Goal: Transaction & Acquisition: Book appointment/travel/reservation

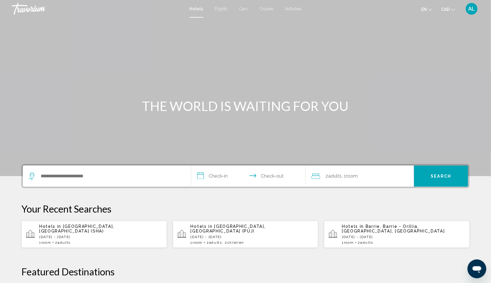
click at [83, 239] on p "[DATE] - [DATE]" at bounding box center [100, 236] width 123 height 4
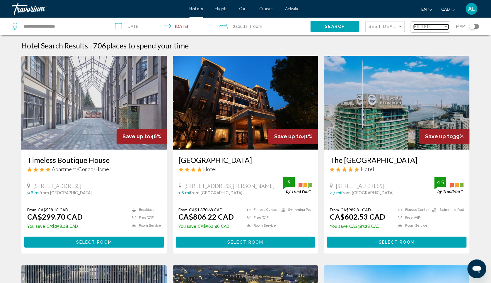
click at [433, 26] on div "Filter" at bounding box center [428, 26] width 29 height 5
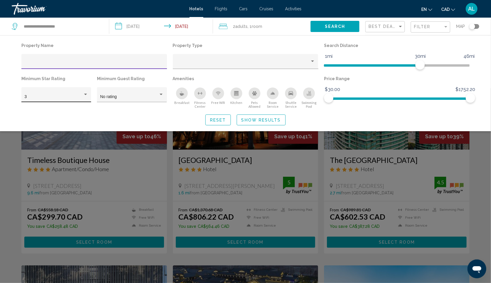
click at [44, 99] on div "3" at bounding box center [54, 96] width 58 height 5
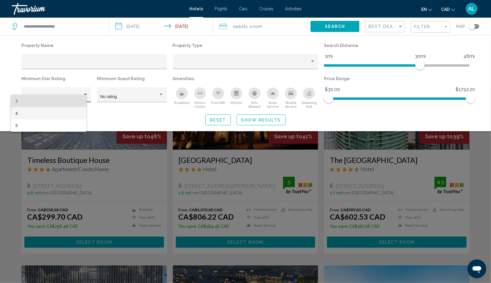
click at [44, 110] on span "4" at bounding box center [49, 113] width 67 height 12
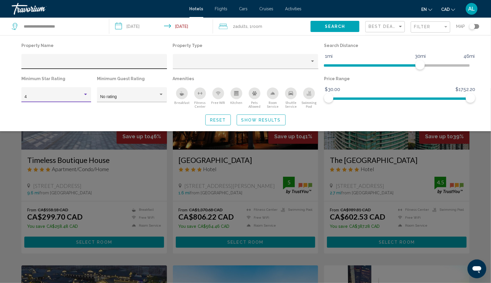
click at [146, 65] on input "Hotel Filters" at bounding box center [94, 63] width 139 height 5
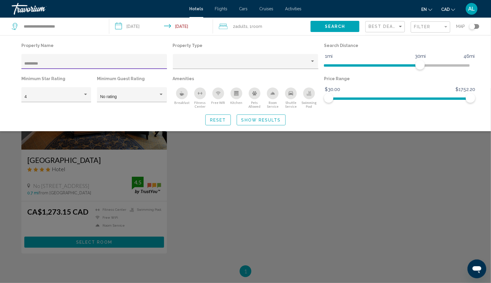
type input "*********"
drag, startPoint x: 146, startPoint y: 65, endPoint x: 228, endPoint y: 196, distance: 154.6
click at [228, 196] on div "Search widget" at bounding box center [245, 185] width 491 height 195
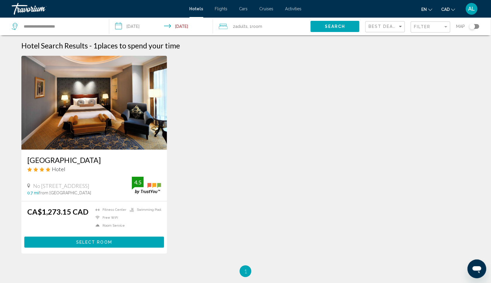
click at [81, 117] on img "Main content" at bounding box center [94, 103] width 146 height 94
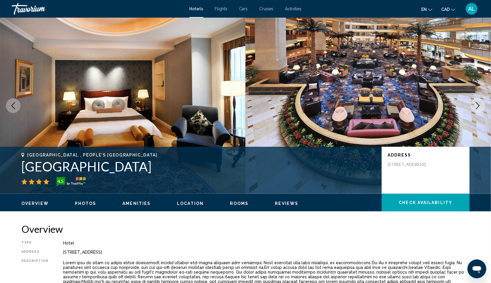
click at [81, 117] on img "Main content" at bounding box center [123, 106] width 246 height 176
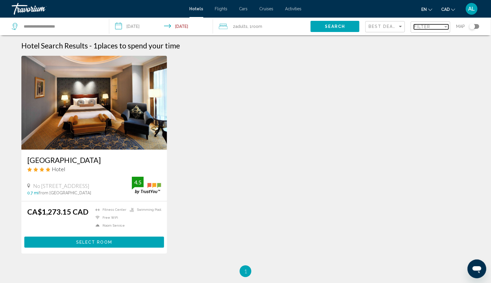
click at [441, 27] on div "Filter" at bounding box center [428, 26] width 29 height 5
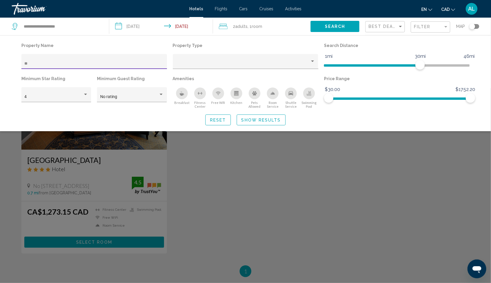
type input "*"
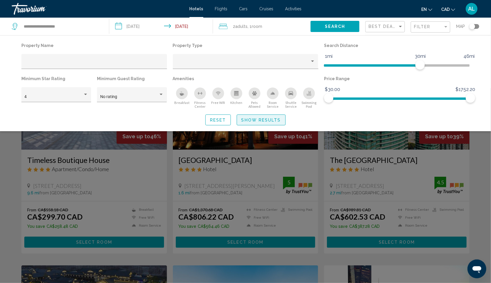
click at [265, 122] on span "Show Results" at bounding box center [261, 120] width 40 height 5
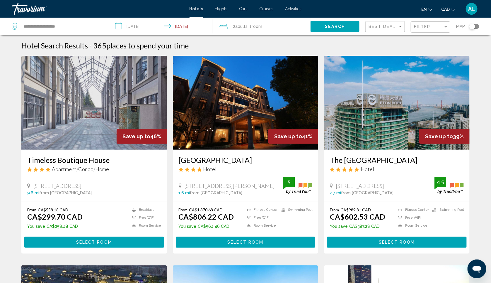
click at [474, 28] on div "Toggle map" at bounding box center [472, 26] width 6 height 6
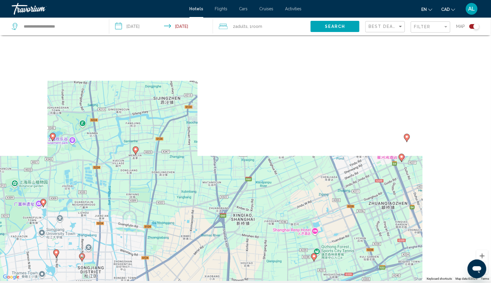
drag, startPoint x: 387, startPoint y: 71, endPoint x: 237, endPoint y: 280, distance: 257.5
click at [237, 280] on div "To activate drag with keyboard, press Alt + Enter. Once in keyboard drag state,…" at bounding box center [245, 139] width 491 height 283
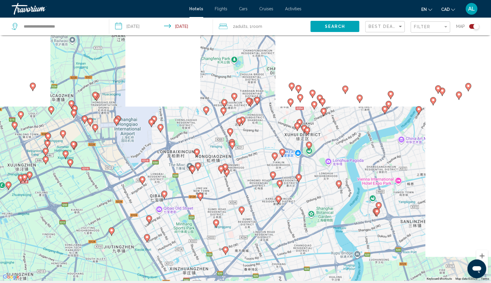
drag, startPoint x: 382, startPoint y: 103, endPoint x: 235, endPoint y: 281, distance: 231.3
click at [235, 280] on div "To activate drag with keyboard, press Alt + Enter. Once in keyboard drag state,…" at bounding box center [245, 139] width 491 height 283
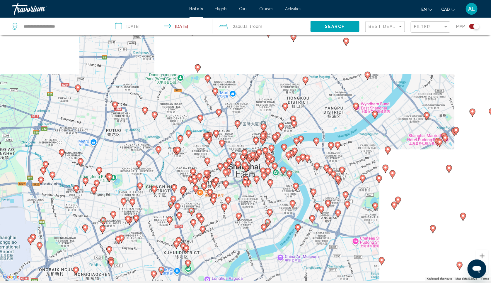
drag, startPoint x: 319, startPoint y: 71, endPoint x: 198, endPoint y: 190, distance: 170.4
click at [198, 190] on icon "Main content" at bounding box center [196, 189] width 6 height 8
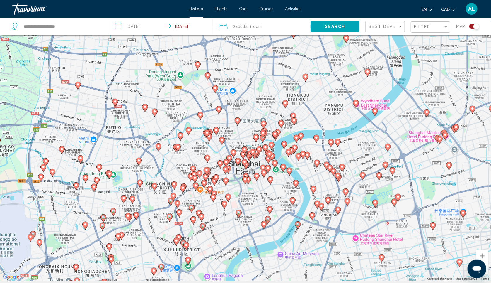
click at [249, 176] on div "To activate drag with keyboard, press Alt + Enter. Once in keyboard drag state,…" at bounding box center [245, 139] width 491 height 283
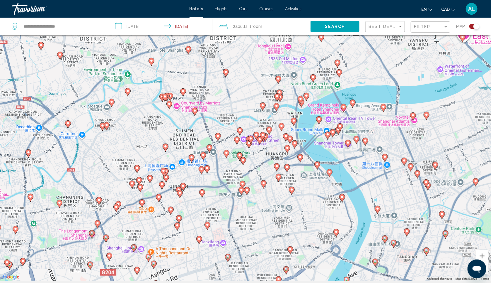
click at [249, 176] on div "To activate drag with keyboard, press Alt + Enter. Once in keyboard drag state,…" at bounding box center [245, 139] width 491 height 283
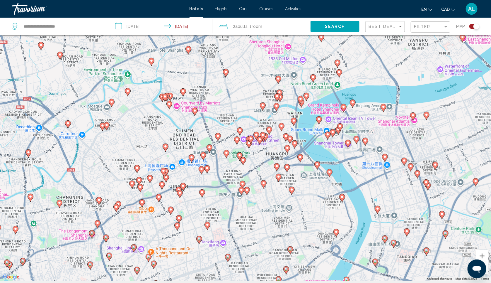
click at [249, 176] on div "To activate drag with keyboard, press Alt + Enter. Once in keyboard drag state,…" at bounding box center [245, 139] width 491 height 283
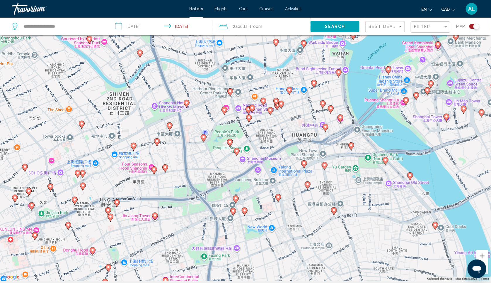
click at [474, 28] on div "Toggle map" at bounding box center [477, 26] width 6 height 6
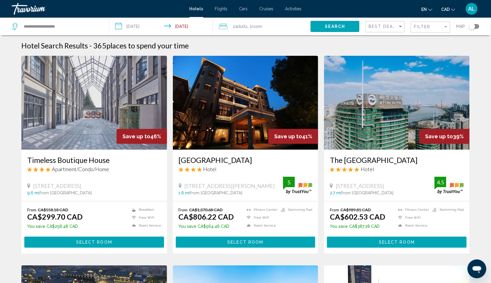
scroll to position [0, 0]
click at [414, 27] on span "Filter" at bounding box center [422, 26] width 17 height 5
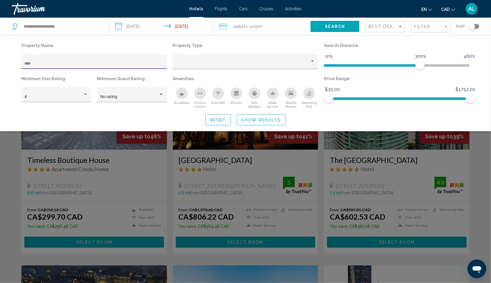
type input "*****"
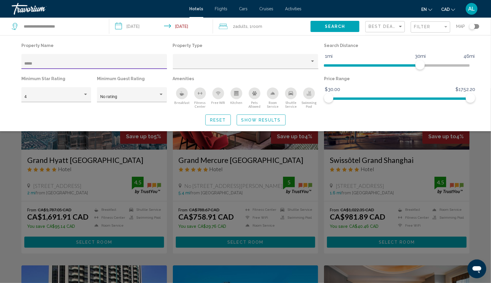
click at [271, 122] on span "Show Results" at bounding box center [261, 119] width 40 height 5
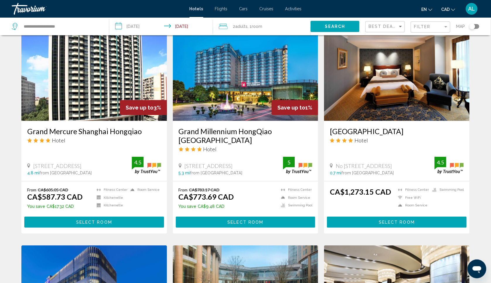
scroll to position [236, 0]
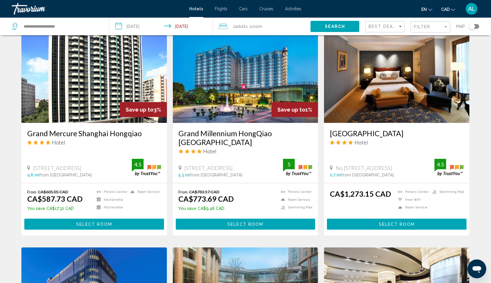
click at [397, 118] on img "Main content" at bounding box center [397, 76] width 146 height 94
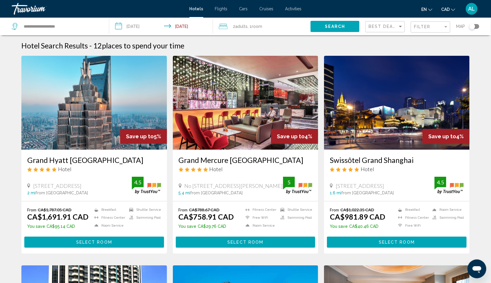
click at [474, 29] on div "Toggle map" at bounding box center [472, 26] width 6 height 6
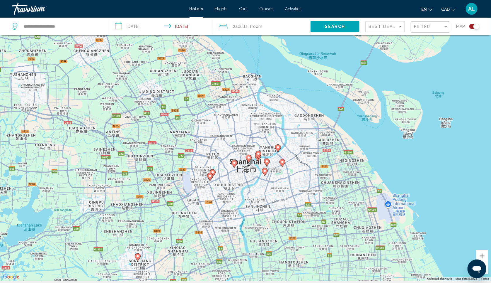
drag, startPoint x: 319, startPoint y: 71, endPoint x: 321, endPoint y: 177, distance: 106.4
click at [321, 177] on div "To activate drag with keyboard, press Alt + Enter. Once in keyboard drag state,…" at bounding box center [245, 139] width 491 height 283
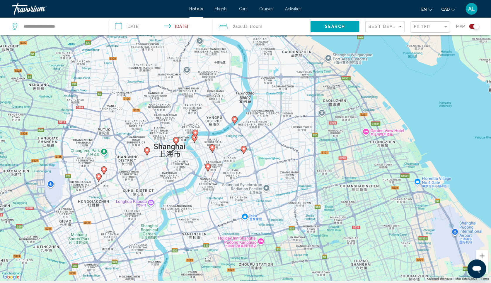
click at [243, 150] on image "Main content" at bounding box center [244, 149] width 4 height 4
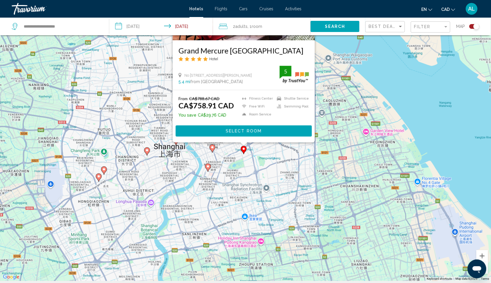
scroll to position [0, 0]
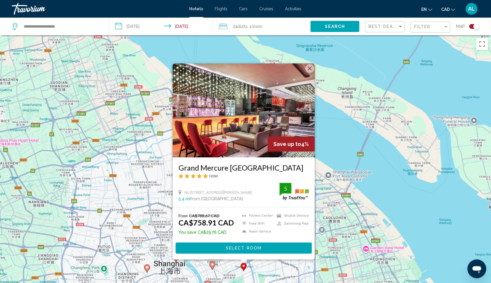
click at [339, 216] on div "To activate drag with keyboard, press Alt + Enter. Once in keyboard drag state,…" at bounding box center [245, 176] width 491 height 283
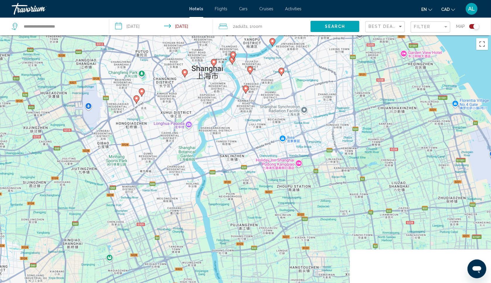
drag, startPoint x: 276, startPoint y: 209, endPoint x: 314, endPoint y: 10, distance: 202.0
click at [314, 10] on div "**********" at bounding box center [245, 141] width 491 height 283
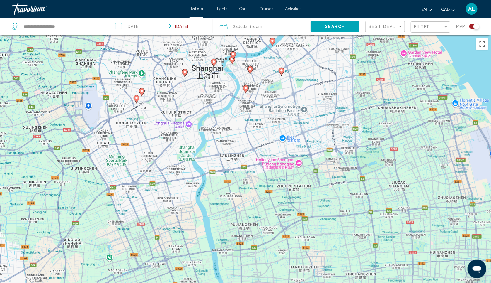
click at [233, 56] on image "Main content" at bounding box center [234, 54] width 4 height 4
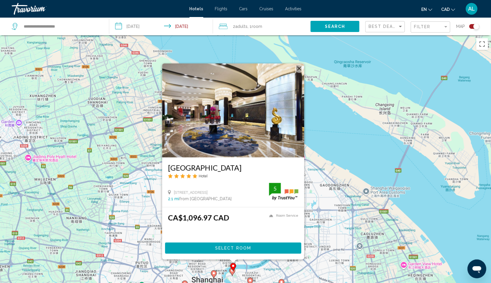
click at [341, 205] on div "To activate drag with keyboard, press Alt + Enter. Once in keyboard drag state,…" at bounding box center [245, 176] width 491 height 283
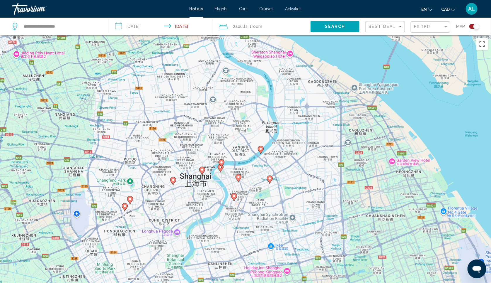
drag, startPoint x: 272, startPoint y: 241, endPoint x: 259, endPoint y: 134, distance: 108.0
click at [259, 134] on div "To activate drag with keyboard, press Alt + Enter. Once in keyboard drag state,…" at bounding box center [245, 176] width 491 height 283
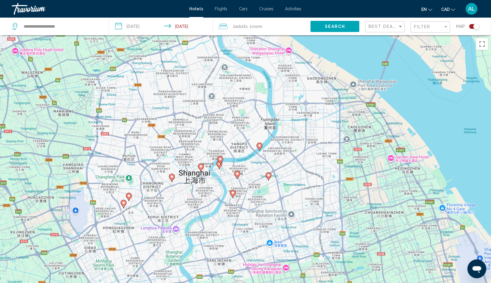
click at [239, 175] on image "Main content" at bounding box center [238, 174] width 4 height 4
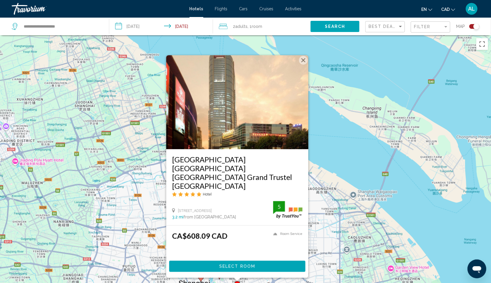
click at [328, 216] on div "To activate drag with keyboard, press Alt + Enter. Once in keyboard drag state,…" at bounding box center [245, 176] width 491 height 283
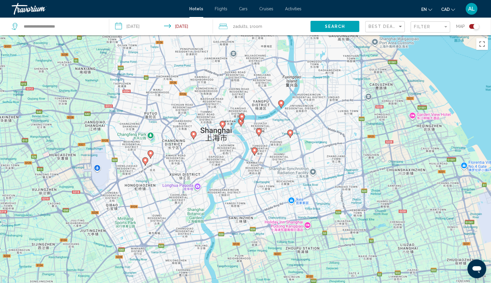
drag, startPoint x: 278, startPoint y: 238, endPoint x: 299, endPoint y: 84, distance: 155.1
click at [299, 84] on div "To activate drag with keyboard, press Alt + Enter. Once in keyboard drag state,…" at bounding box center [245, 176] width 491 height 283
click at [224, 124] on image "Main content" at bounding box center [223, 124] width 4 height 4
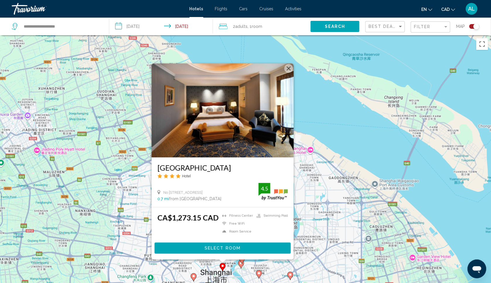
click at [307, 205] on div "To activate drag with keyboard, press Alt + Enter. Once in keyboard drag state,…" at bounding box center [245, 176] width 491 height 283
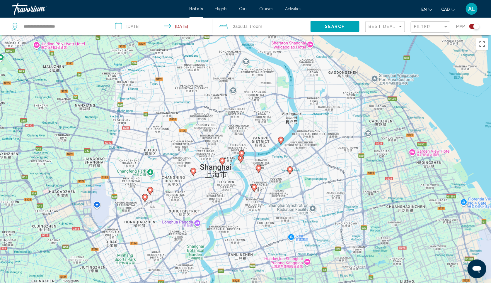
drag, startPoint x: 243, startPoint y: 230, endPoint x: 242, endPoint y: 122, distance: 108.1
click at [242, 122] on div "To activate drag with keyboard, press Alt + Enter. Once in keyboard drag state,…" at bounding box center [245, 176] width 491 height 283
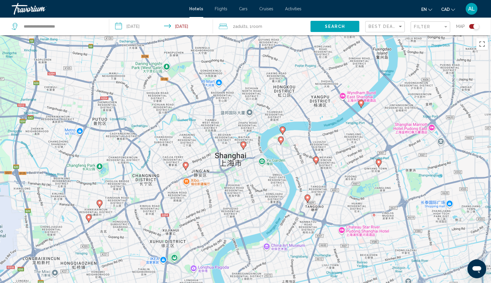
click at [282, 143] on icon "Main content" at bounding box center [280, 141] width 5 height 8
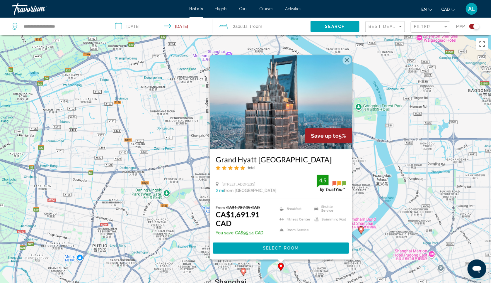
click at [393, 182] on div "To activate drag with keyboard, press Alt + Enter. Once in keyboard drag state,…" at bounding box center [245, 176] width 491 height 283
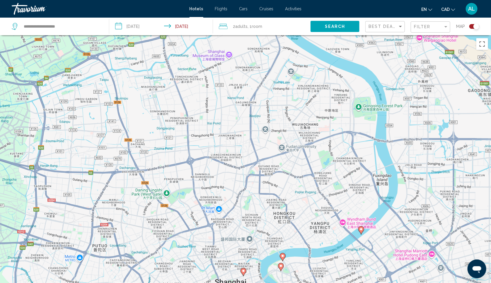
click at [285, 260] on icon "Main content" at bounding box center [283, 257] width 6 height 8
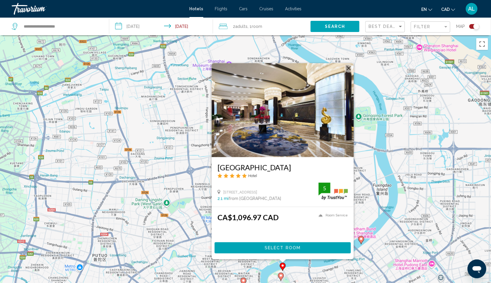
click at [397, 202] on div "To activate drag with keyboard, press Alt + Enter. Once in keyboard drag state,…" at bounding box center [245, 176] width 491 height 283
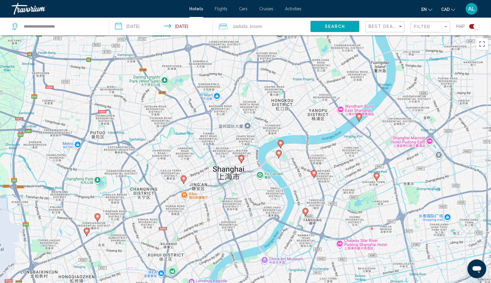
drag, startPoint x: 295, startPoint y: 220, endPoint x: 293, endPoint y: 97, distance: 123.1
click at [293, 97] on div "To activate drag with keyboard, press Alt + Enter. Once in keyboard drag state,…" at bounding box center [245, 176] width 491 height 283
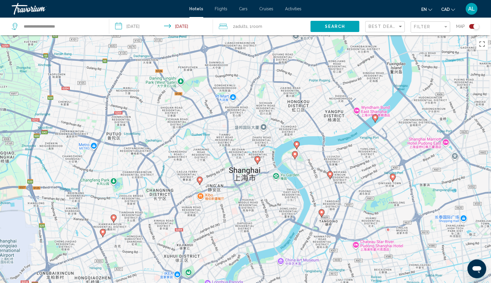
drag, startPoint x: 237, startPoint y: 175, endPoint x: 253, endPoint y: 174, distance: 16.7
click at [254, 176] on div "To activate drag with keyboard, press Alt + Enter. Once in keyboard drag state,…" at bounding box center [245, 176] width 491 height 283
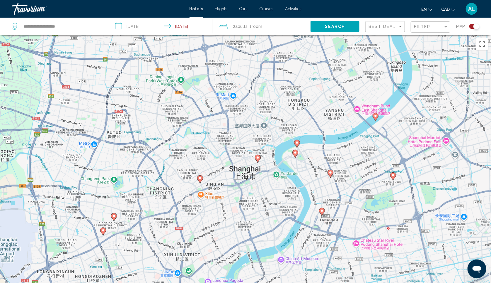
click at [422, 31] on div "Filter" at bounding box center [431, 27] width 35 height 11
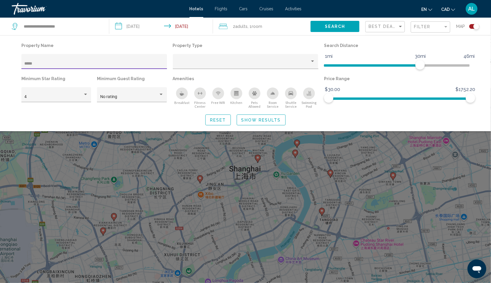
click at [129, 66] on input "*****" at bounding box center [94, 63] width 139 height 5
type input "*"
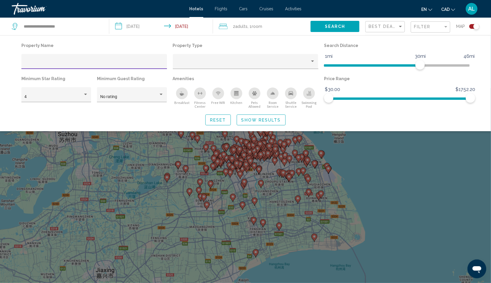
click at [244, 122] on span "Show Results" at bounding box center [261, 120] width 40 height 5
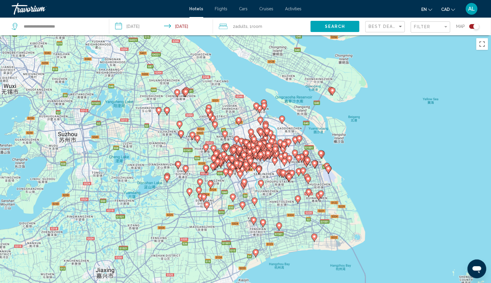
click at [261, 159] on icon "Main content" at bounding box center [261, 155] width 6 height 8
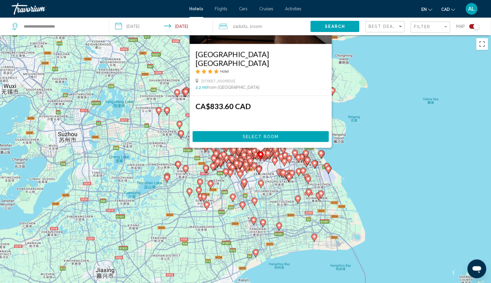
click at [261, 159] on icon "Main content" at bounding box center [261, 155] width 6 height 8
click at [261, 148] on div "CA$833.60 CAD Select Room" at bounding box center [261, 122] width 142 height 52
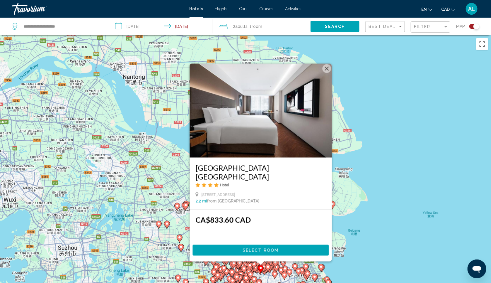
click at [329, 64] on button "Close" at bounding box center [327, 68] width 9 height 9
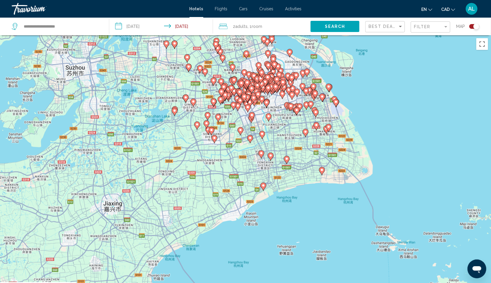
drag, startPoint x: 279, startPoint y: 233, endPoint x: 287, endPoint y: 51, distance: 182.2
click at [287, 51] on div "To activate drag with keyboard, press Alt + Enter. Once in keyboard drag state,…" at bounding box center [245, 176] width 491 height 283
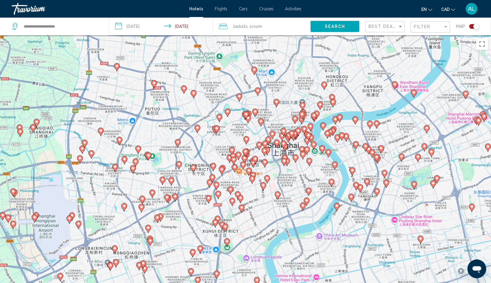
drag, startPoint x: 251, startPoint y: 81, endPoint x: 310, endPoint y: 201, distance: 133.7
click at [310, 201] on div "To activate drag with keyboard, press Alt + Enter. Once in keyboard drag state,…" at bounding box center [245, 176] width 491 height 283
click at [300, 184] on div "To activate drag with keyboard, press Alt + Enter. Once in keyboard drag state,…" at bounding box center [245, 176] width 491 height 283
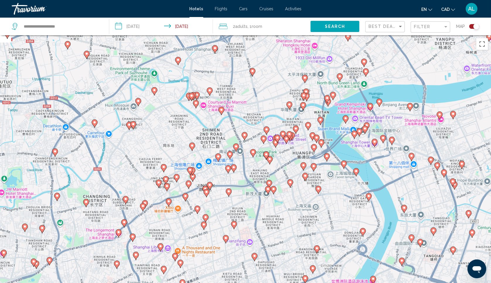
drag, startPoint x: 282, startPoint y: 124, endPoint x: 282, endPoint y: 167, distance: 43.1
click at [282, 167] on div "To activate drag with keyboard, press Alt + Enter. Once in keyboard drag state,…" at bounding box center [245, 176] width 491 height 283
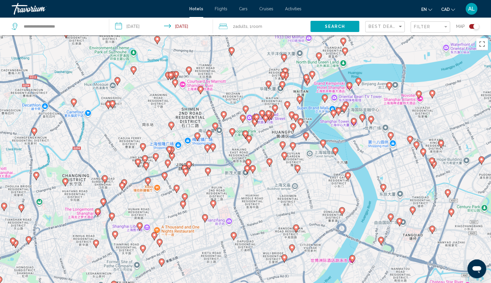
drag, startPoint x: 275, startPoint y: 83, endPoint x: 253, endPoint y: 58, distance: 32.8
click at [253, 58] on div "To activate drag with keyboard, press Alt + Enter. Once in keyboard drag state,…" at bounding box center [245, 176] width 491 height 283
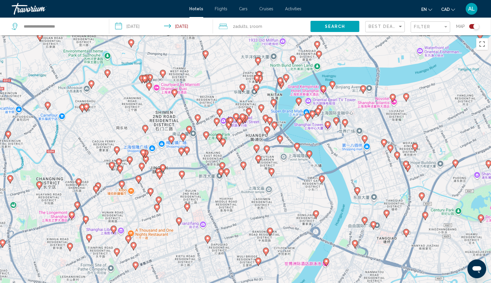
click at [217, 138] on icon "Main content" at bounding box center [219, 138] width 5 height 8
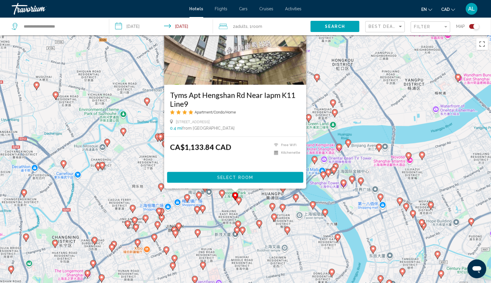
drag, startPoint x: 320, startPoint y: 165, endPoint x: 336, endPoint y: 91, distance: 76.1
click at [336, 91] on div "To activate drag with keyboard, press Alt + Enter. Once in keyboard drag state,…" at bounding box center [245, 176] width 491 height 283
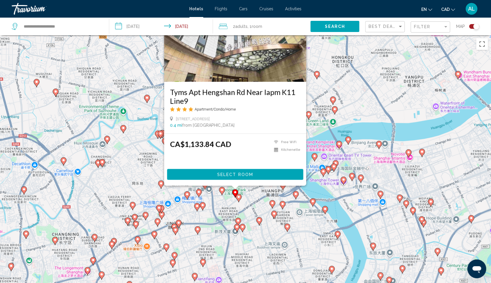
click at [328, 111] on div "To activate drag with keyboard, press Alt + Enter. Once in keyboard drag state,…" at bounding box center [245, 176] width 491 height 283
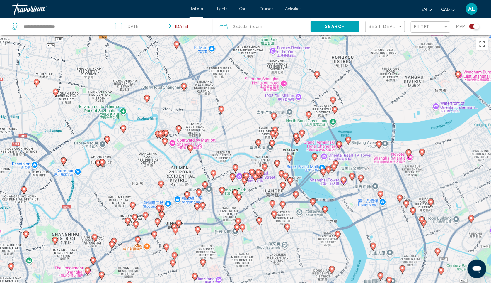
click at [254, 173] on image "Main content" at bounding box center [252, 172] width 4 height 4
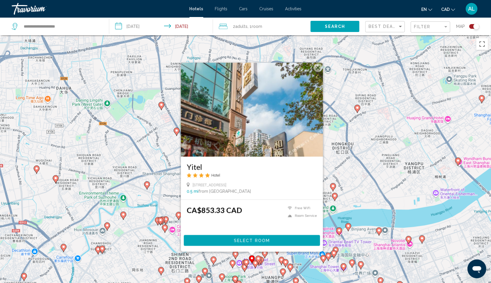
click at [360, 191] on div "To activate drag with keyboard, press Alt + Enter. Once in keyboard drag state,…" at bounding box center [245, 176] width 491 height 283
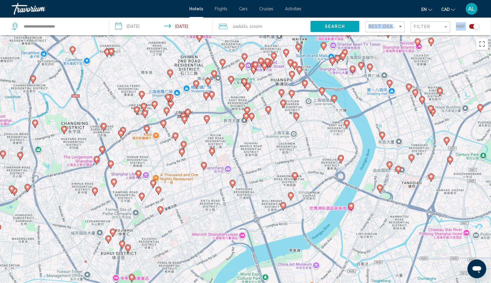
drag, startPoint x: 261, startPoint y: 232, endPoint x: 270, endPoint y: 34, distance: 198.6
click at [270, 35] on div "**********" at bounding box center [245, 194] width 491 height 318
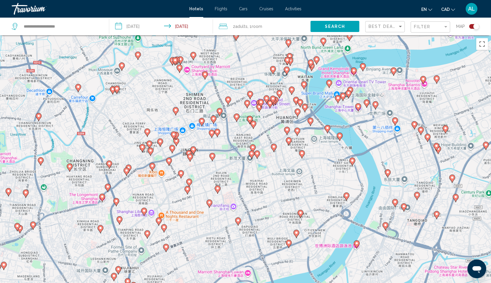
drag, startPoint x: 257, startPoint y: 88, endPoint x: 265, endPoint y: 130, distance: 43.5
click at [265, 130] on div "To activate drag with keyboard, press Alt + Enter. Once in keyboard drag state,…" at bounding box center [245, 176] width 491 height 283
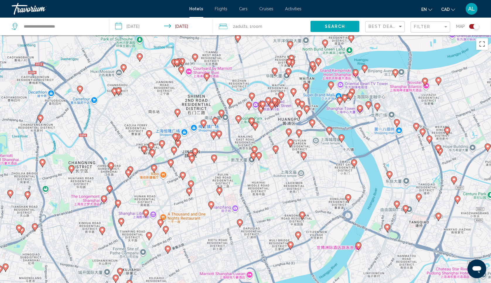
click at [265, 130] on div "To activate drag with keyboard, press Alt + Enter. Once in keyboard drag state,…" at bounding box center [245, 176] width 491 height 283
